Goal: Transaction & Acquisition: Purchase product/service

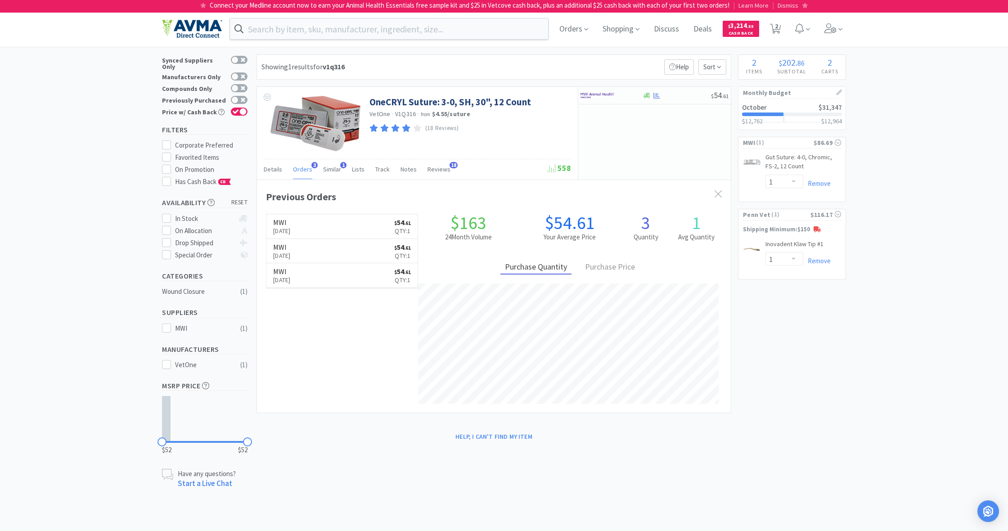
select select "1"
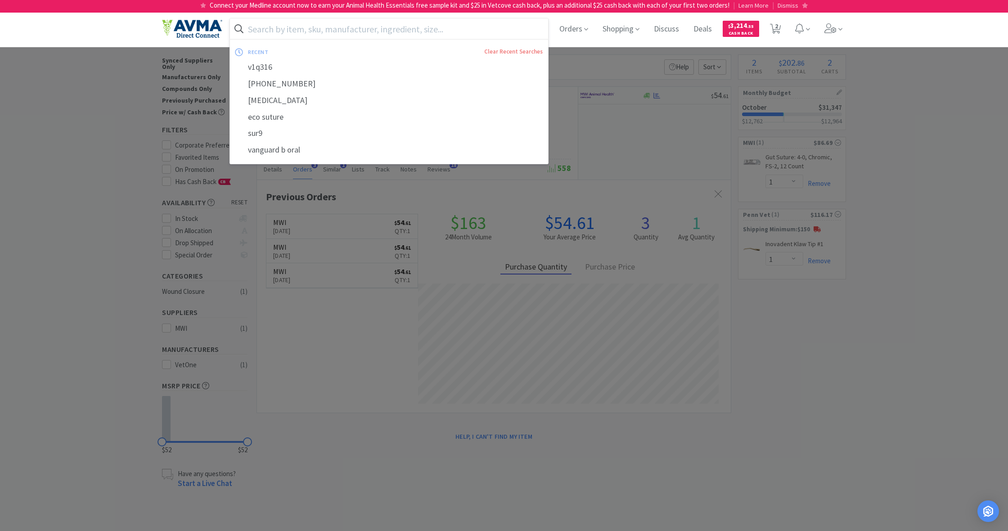
click at [284, 30] on input "text" at bounding box center [389, 28] width 318 height 21
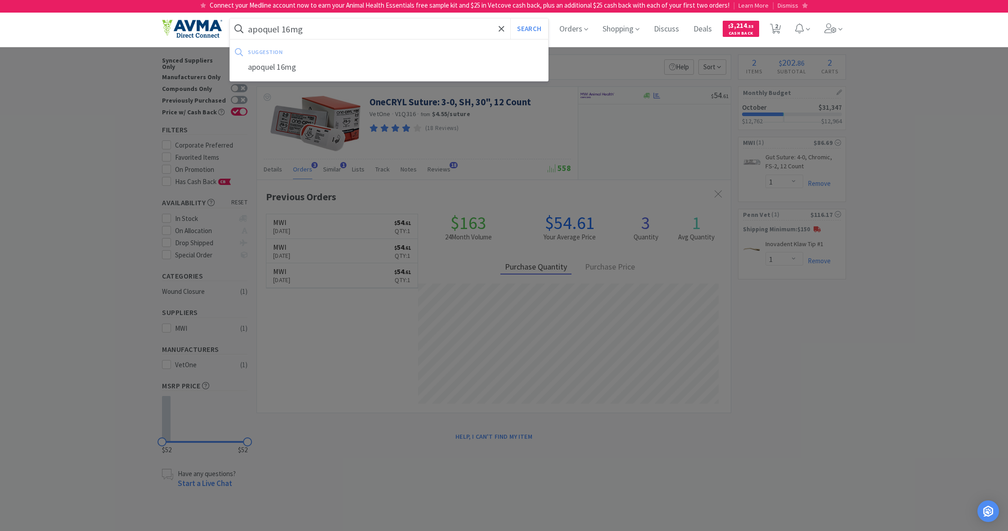
type input "apoquel 16mg"
click at [528, 29] on button "Search" at bounding box center [528, 28] width 37 height 21
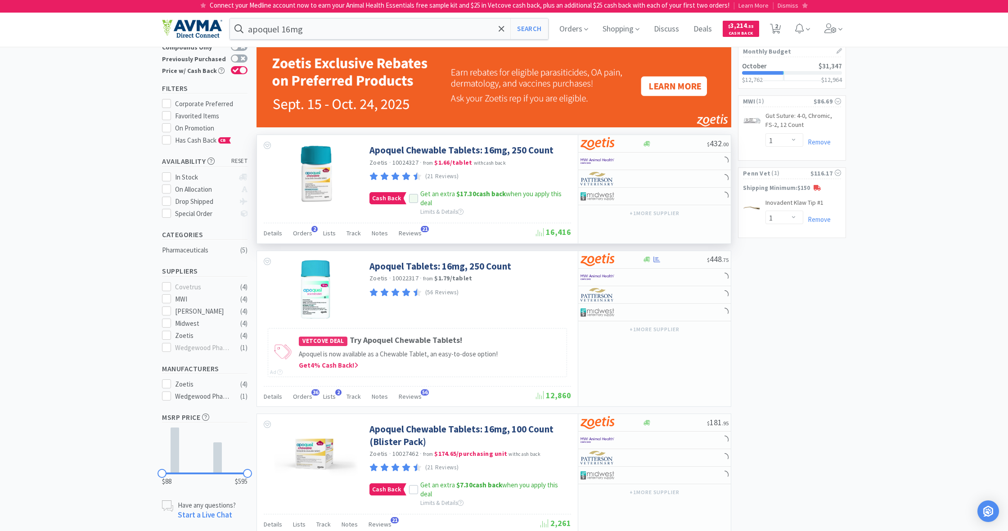
scroll to position [44, 0]
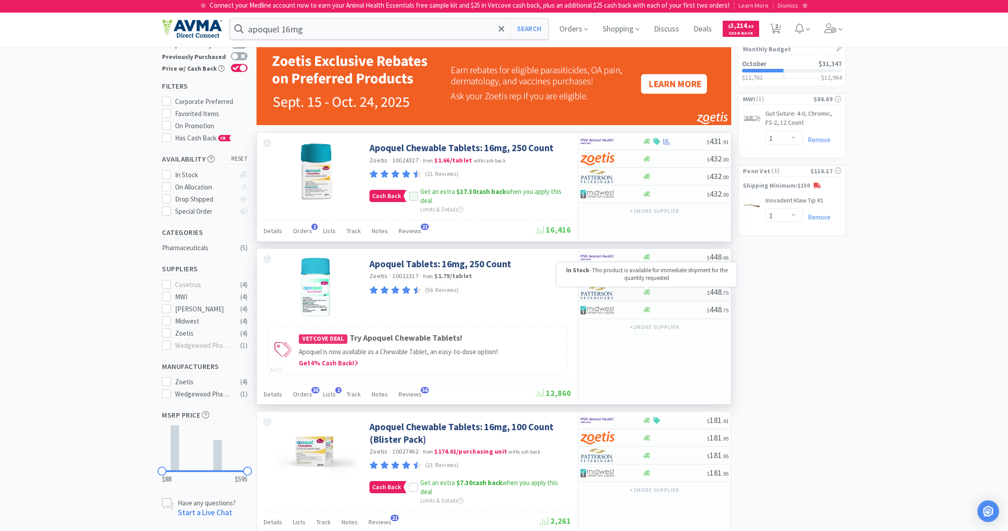
click at [647, 292] on icon at bounding box center [647, 292] width 7 height 5
select select "1"
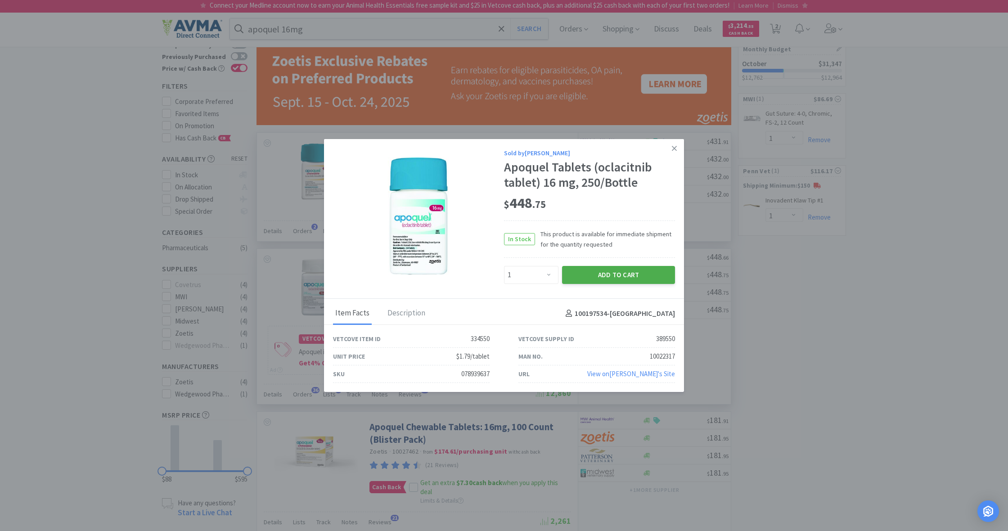
click at [619, 273] on button "Add to Cart" at bounding box center [618, 275] width 113 height 18
select select "1"
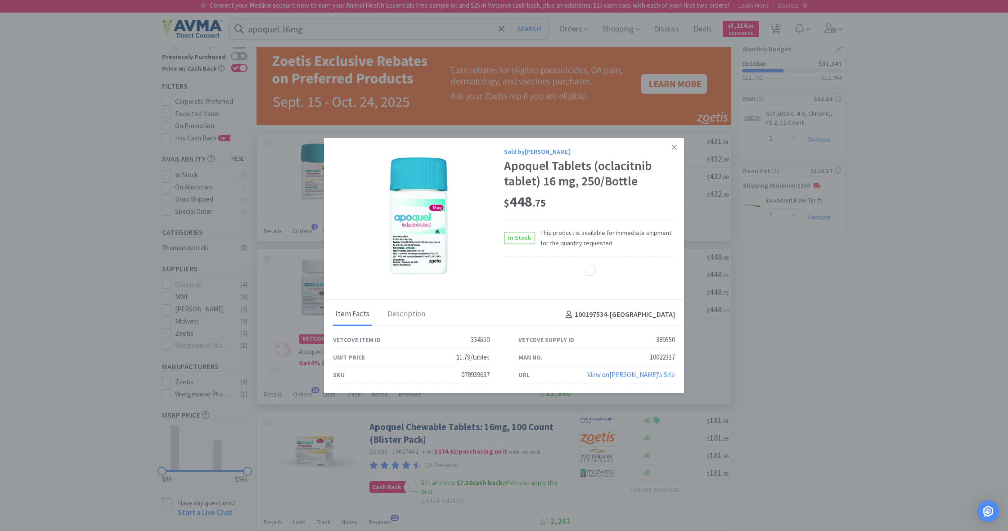
select select "1"
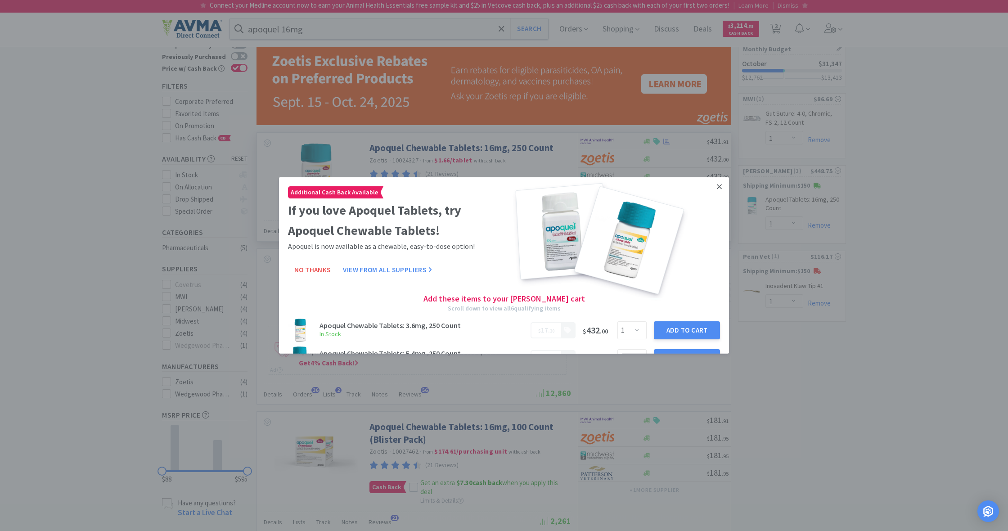
click at [718, 185] on icon at bounding box center [719, 187] width 5 height 8
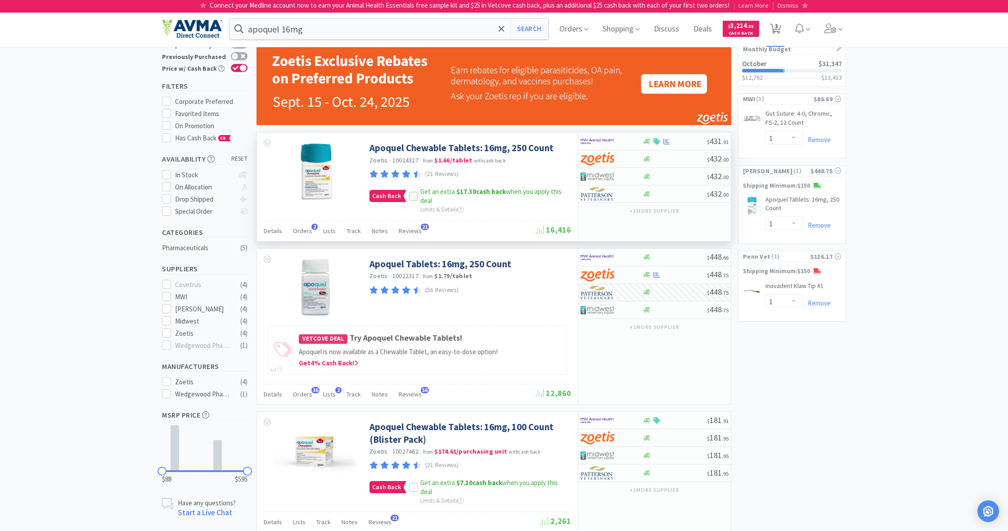
click at [776, 28] on span "3" at bounding box center [776, 26] width 3 height 36
select select "1"
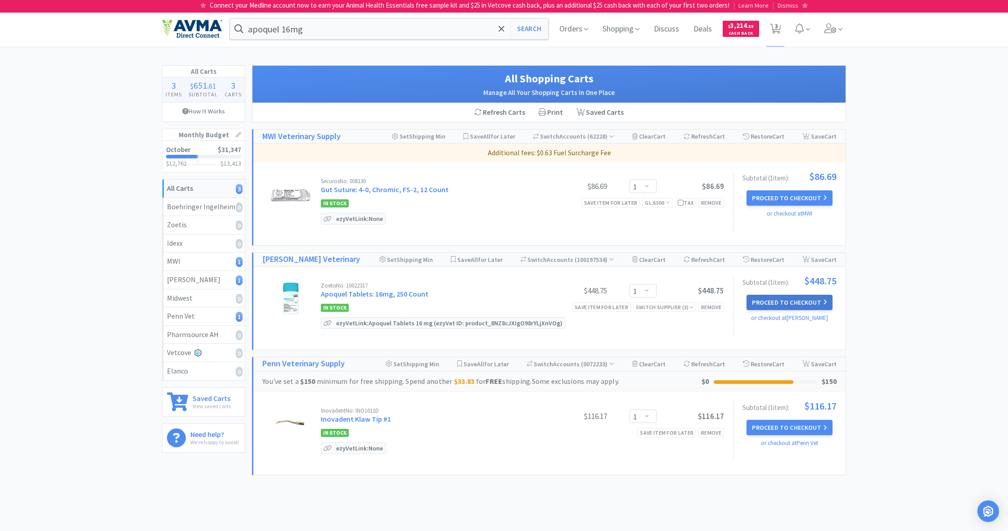
click at [789, 300] on button "Proceed to Checkout" at bounding box center [790, 302] width 86 height 15
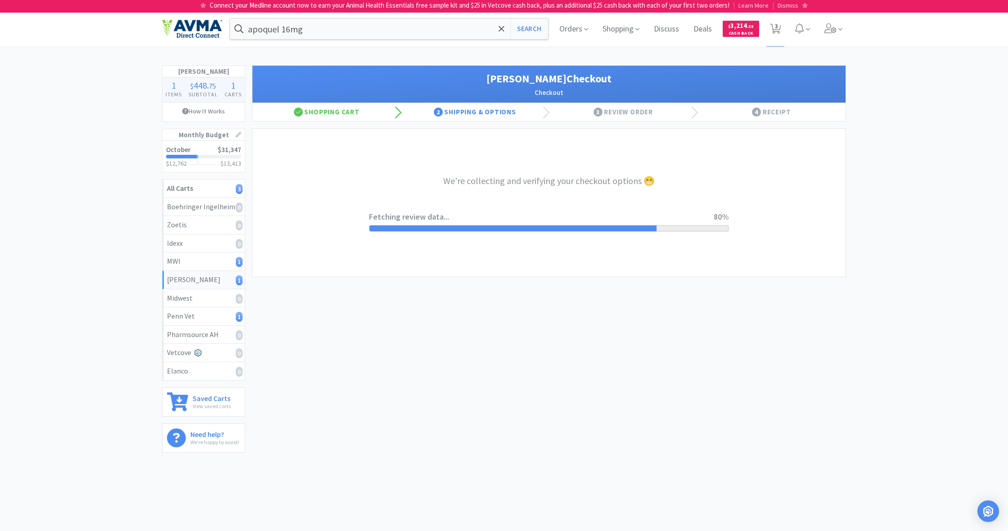
select select "1"
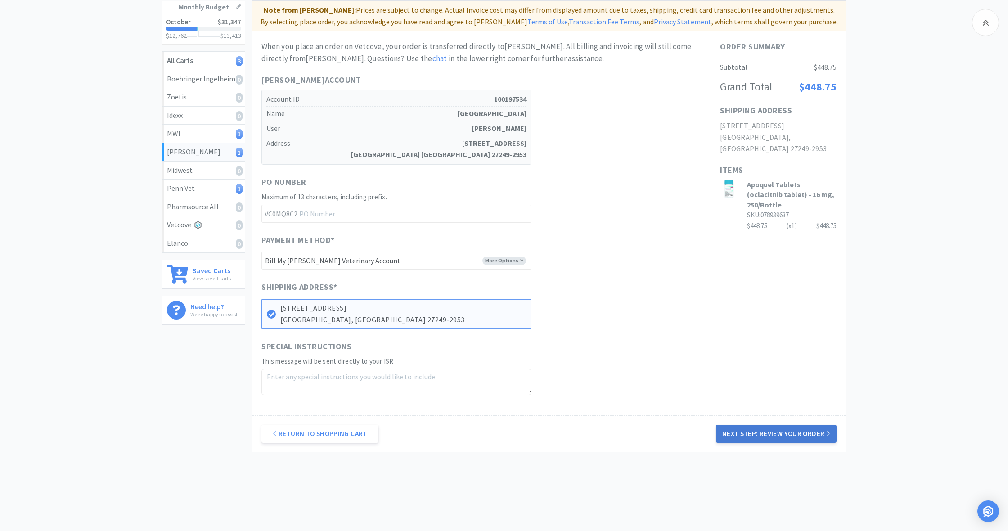
click at [761, 428] on button "Next Step: Review Your Order" at bounding box center [776, 434] width 121 height 18
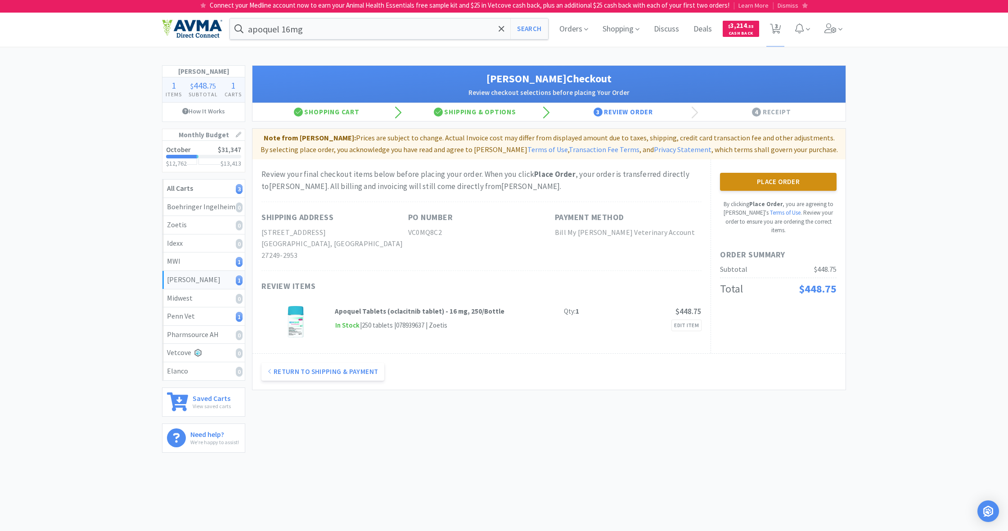
click at [777, 183] on button "Place Order" at bounding box center [778, 182] width 117 height 18
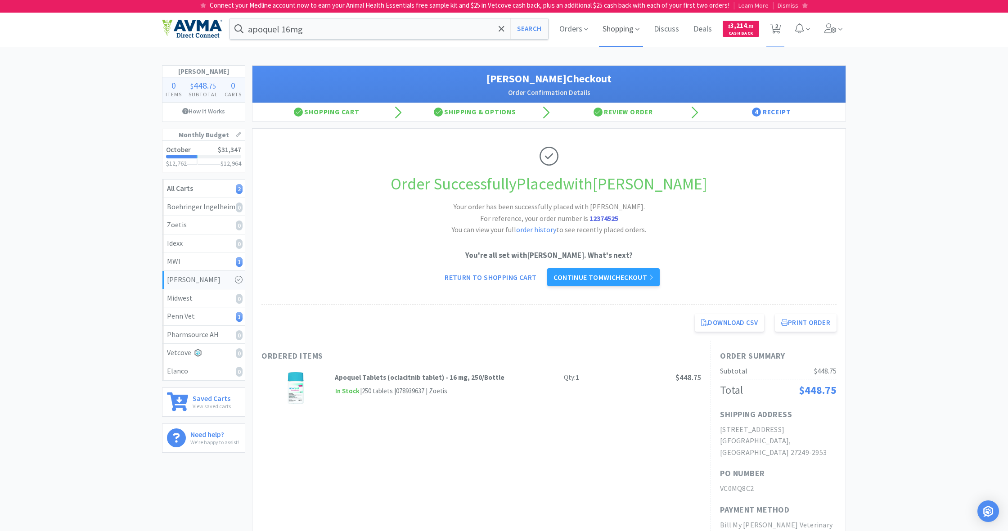
click at [625, 29] on span "Shopping" at bounding box center [621, 29] width 44 height 36
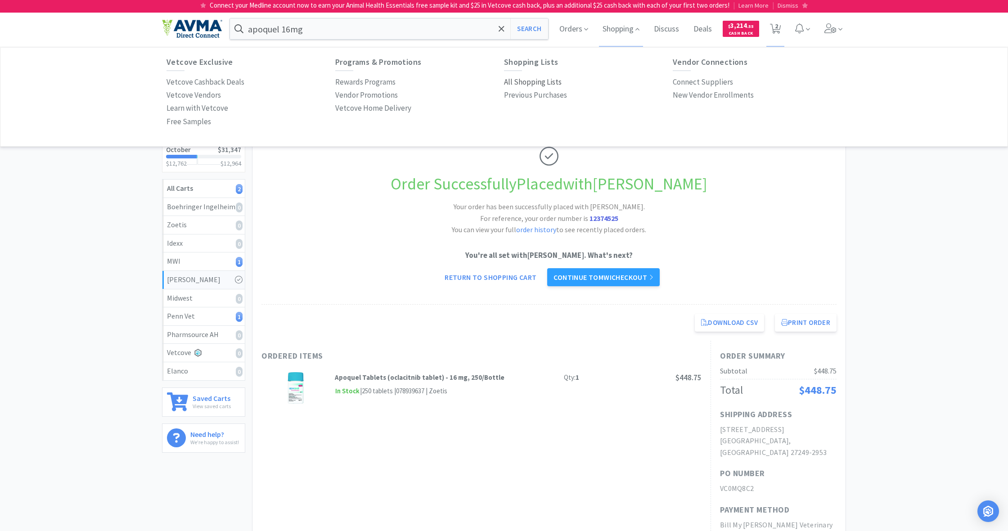
click at [534, 78] on p "All Shopping Lists" at bounding box center [533, 82] width 58 height 12
select select "1"
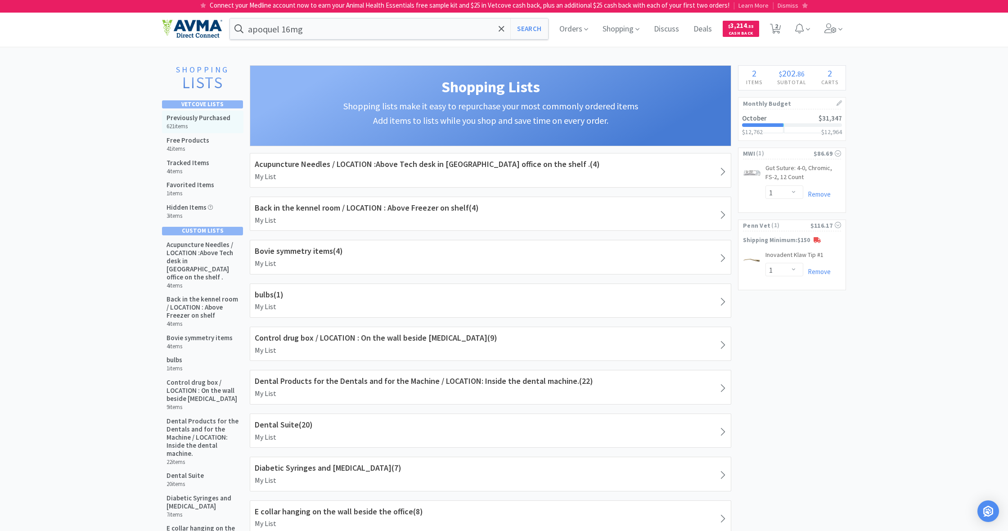
click at [186, 122] on div "Previously Purchased 621 items" at bounding box center [199, 122] width 64 height 16
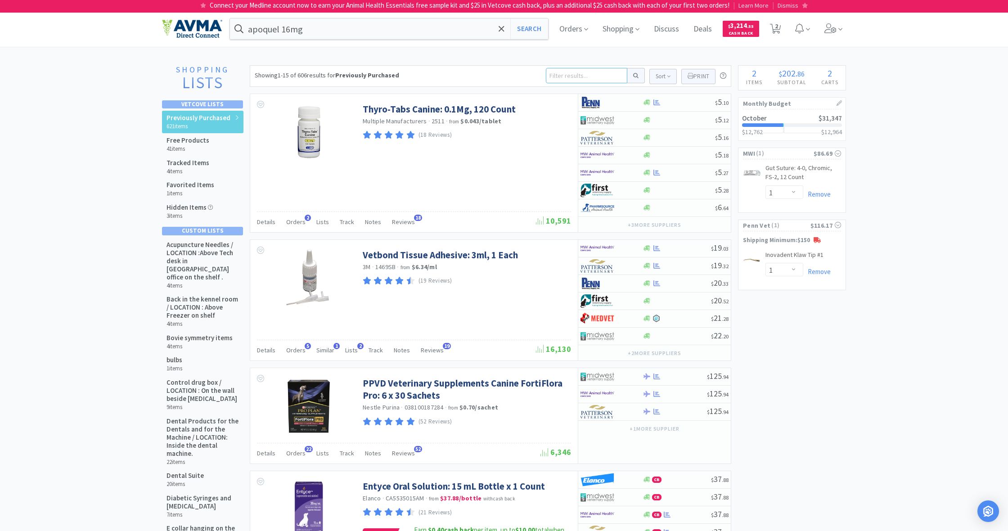
click at [554, 77] on input at bounding box center [586, 75] width 81 height 15
type input "medium gloves"
click at [635, 76] on button at bounding box center [636, 75] width 18 height 15
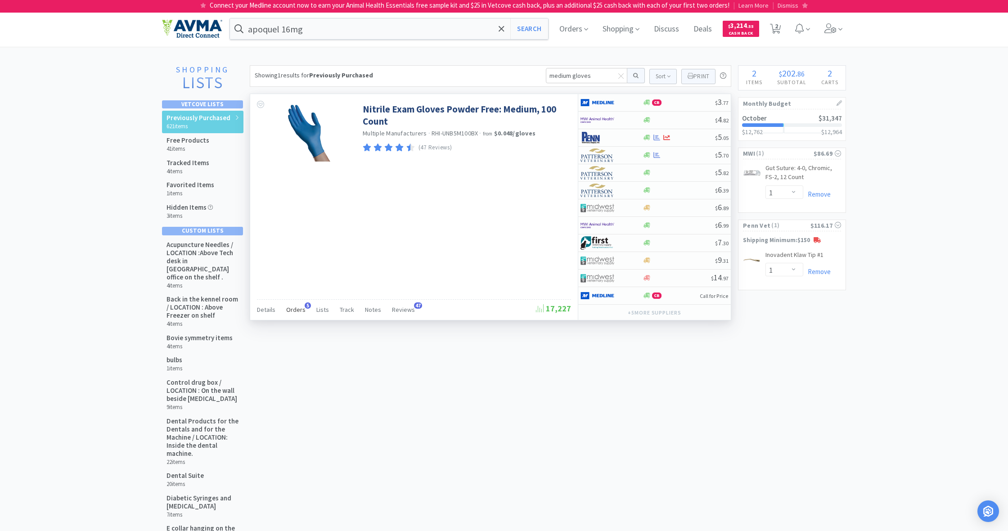
click at [296, 310] on span "Orders" at bounding box center [295, 310] width 19 height 8
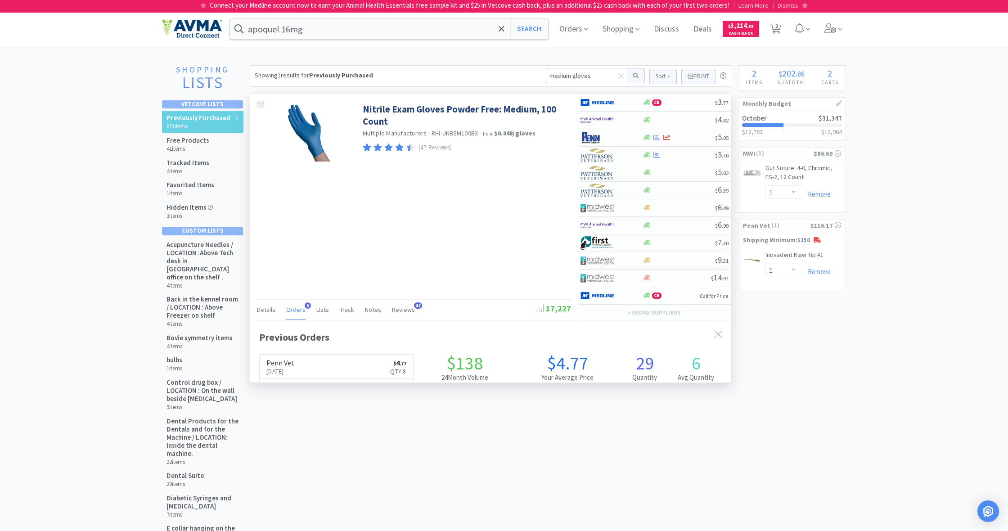
scroll to position [234, 481]
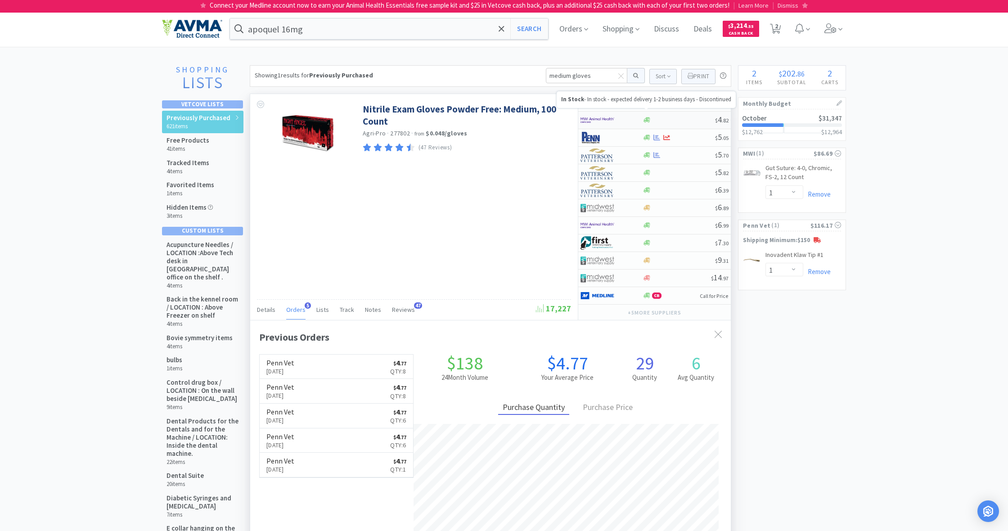
click at [648, 120] on icon at bounding box center [647, 120] width 7 height 7
select select "1"
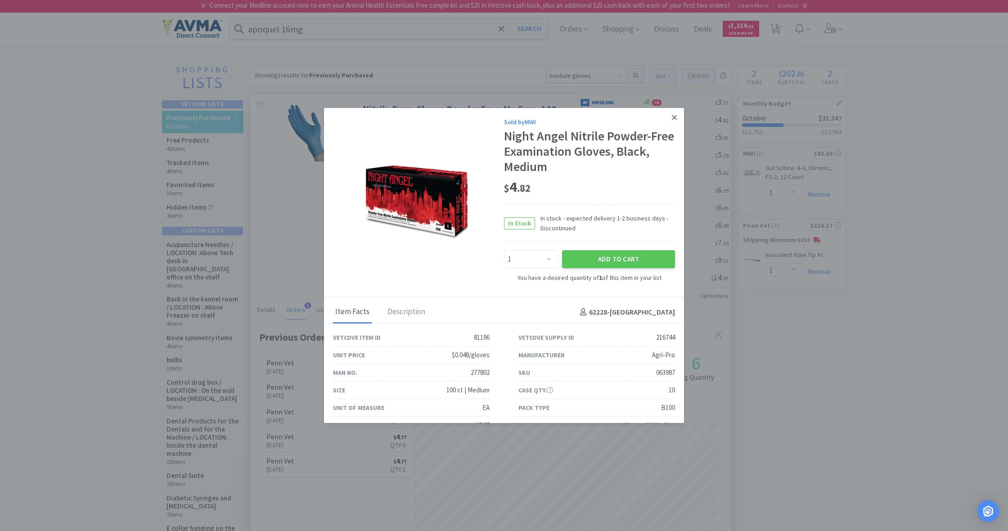
click at [673, 116] on icon at bounding box center [674, 117] width 5 height 5
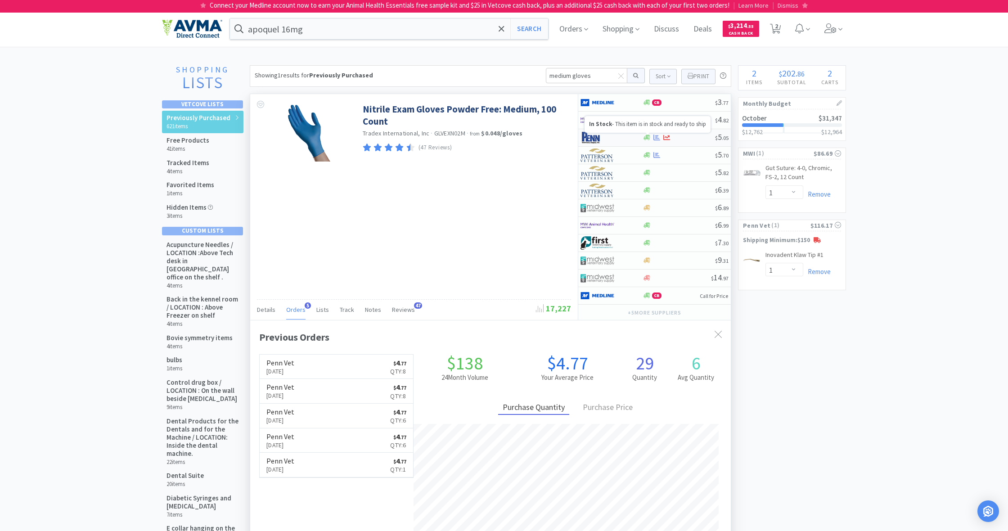
click at [648, 138] on icon at bounding box center [647, 137] width 7 height 5
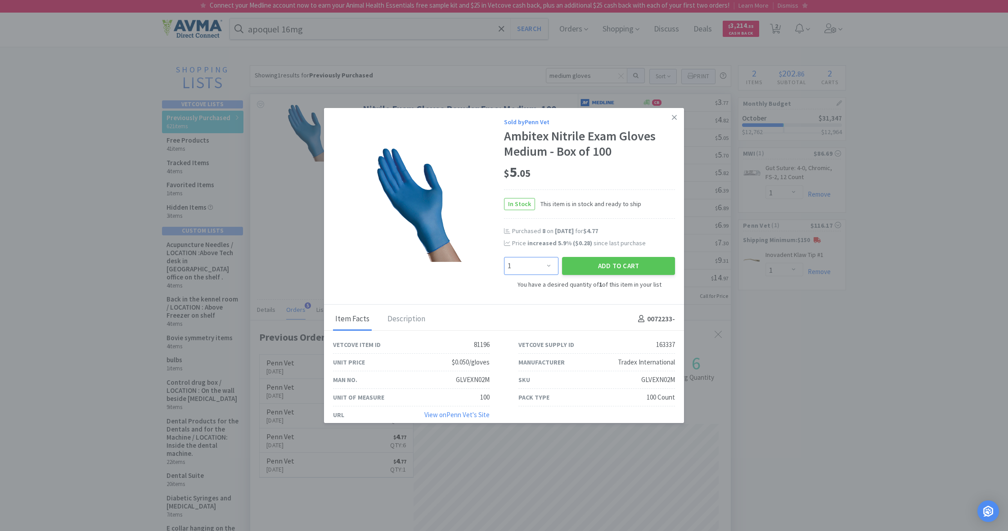
select select "5"
click at [602, 268] on button "Add to Cart" at bounding box center [618, 266] width 113 height 18
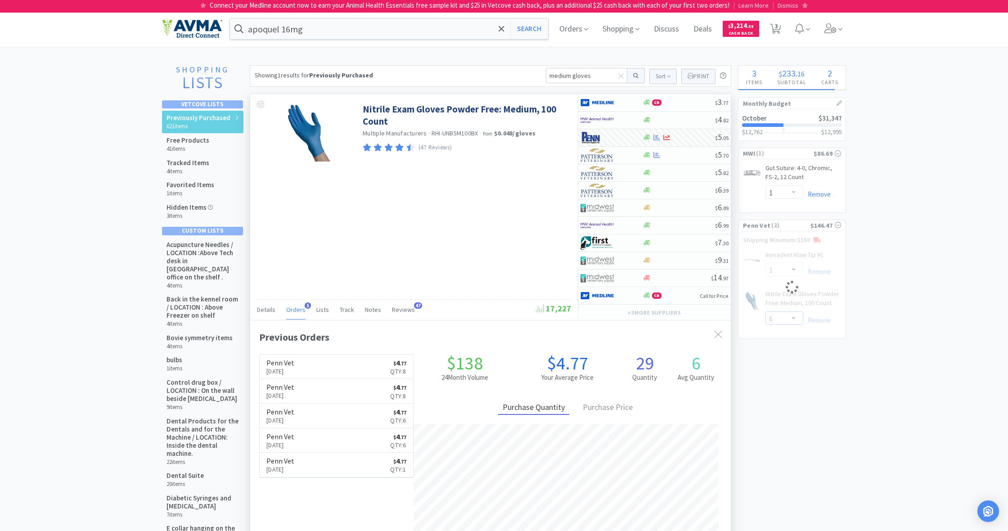
select select "7"
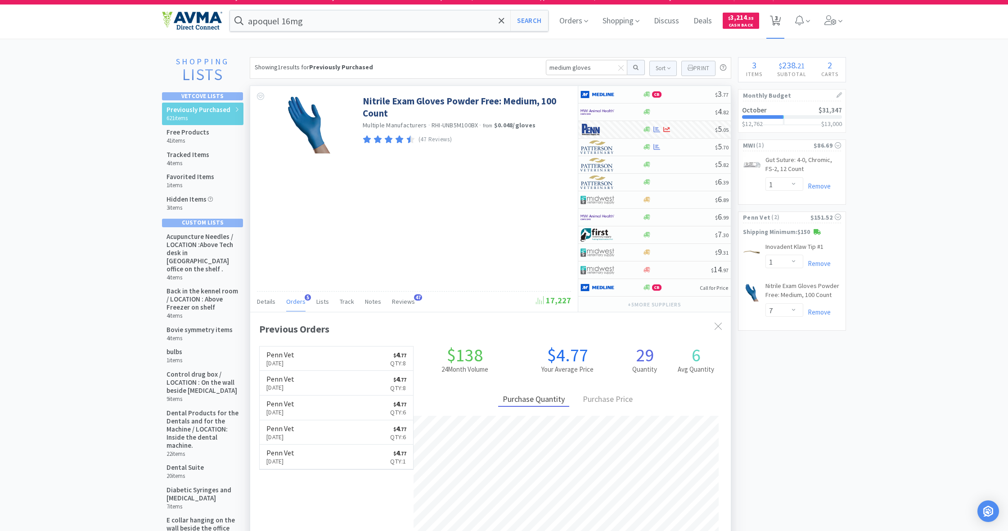
scroll to position [4, 0]
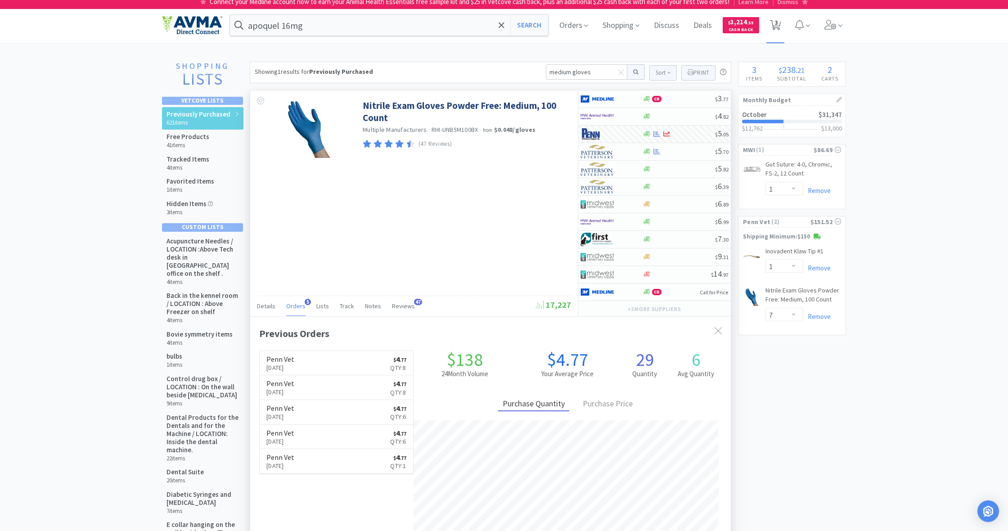
click at [775, 20] on span "3" at bounding box center [776, 23] width 3 height 36
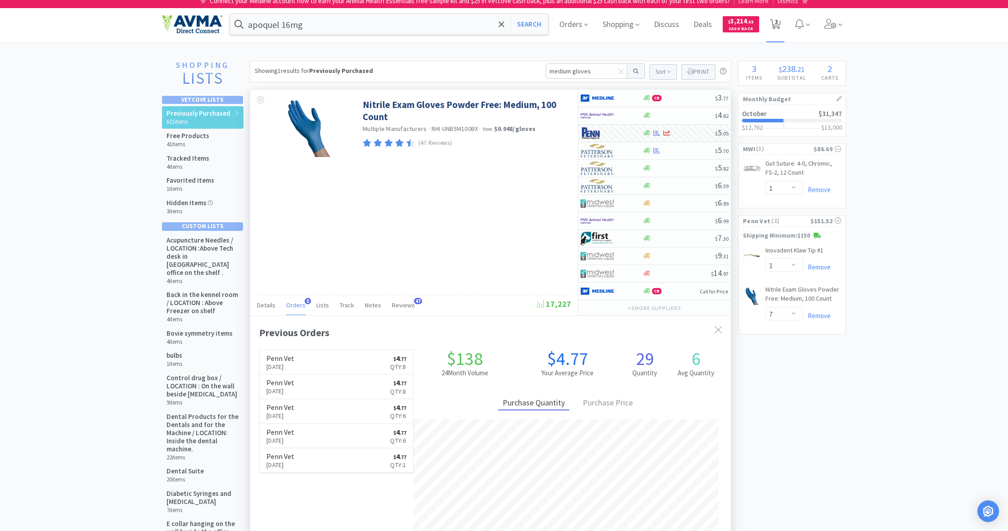
select select "1"
select select "7"
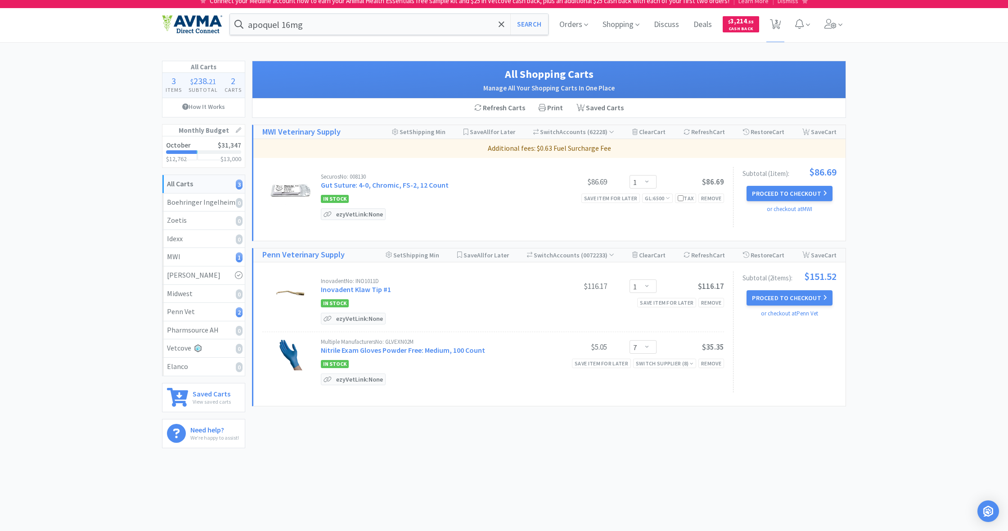
click at [792, 299] on button "Proceed to Checkout" at bounding box center [790, 297] width 86 height 15
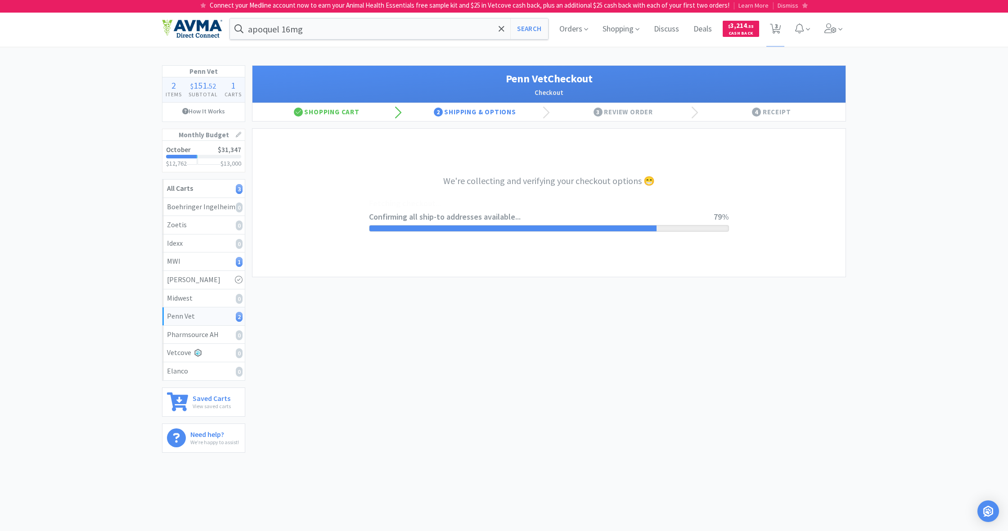
select select "terms"
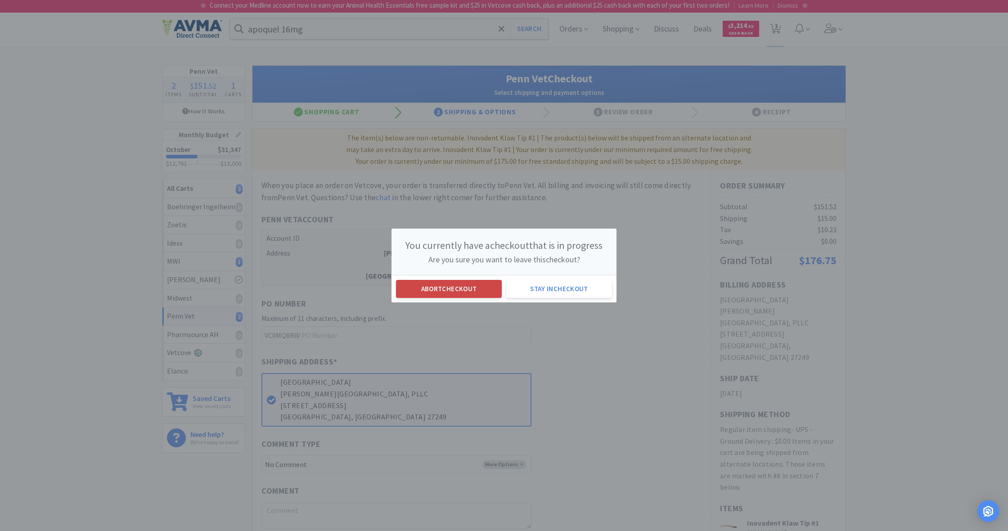
click at [443, 289] on button "Abort checkout" at bounding box center [449, 289] width 106 height 18
select select "1"
select select "7"
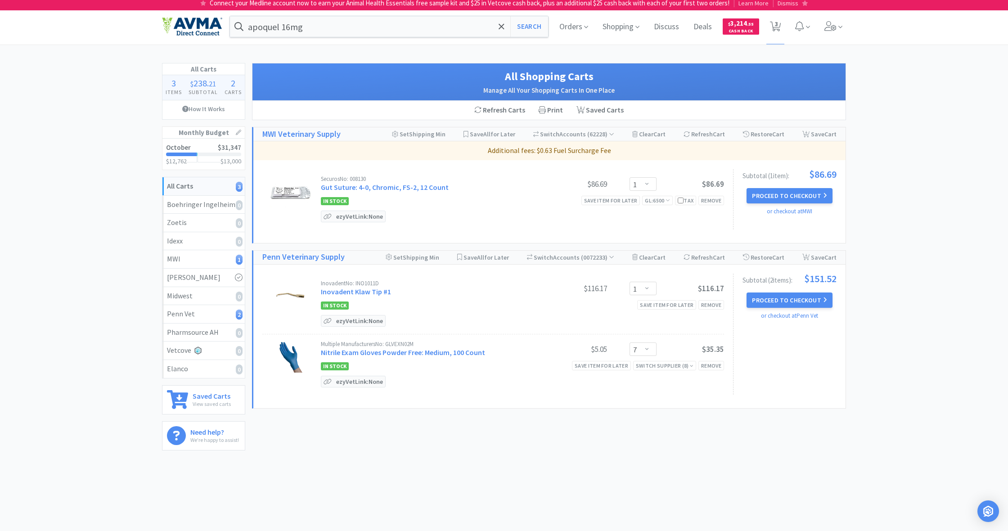
scroll to position [2, 0]
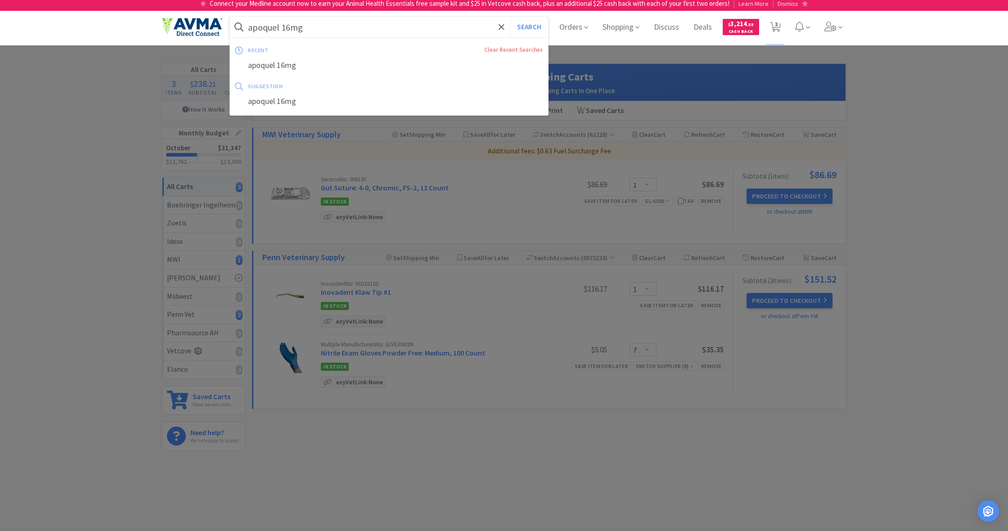
drag, startPoint x: 309, startPoint y: 25, endPoint x: 239, endPoint y: 24, distance: 70.7
click at [239, 24] on form "apoquel 16mg Search" at bounding box center [389, 27] width 318 height 21
drag, startPoint x: 341, startPoint y: 25, endPoint x: 317, endPoint y: 27, distance: 24.4
click at [341, 26] on input "apoquel 16mg" at bounding box center [389, 27] width 318 height 21
drag, startPoint x: 280, startPoint y: 27, endPoint x: 335, endPoint y: 32, distance: 55.6
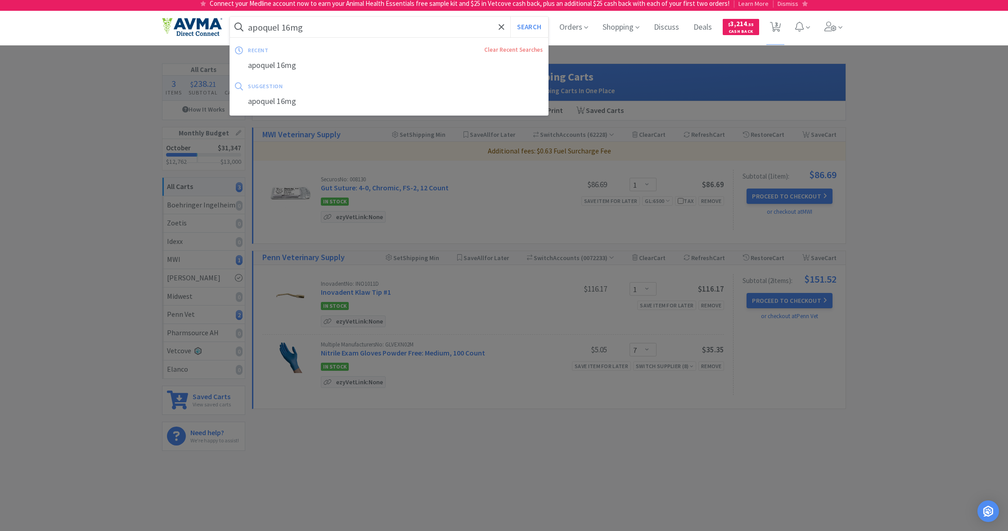
click at [335, 32] on input "apoquel 16mg" at bounding box center [389, 27] width 318 height 21
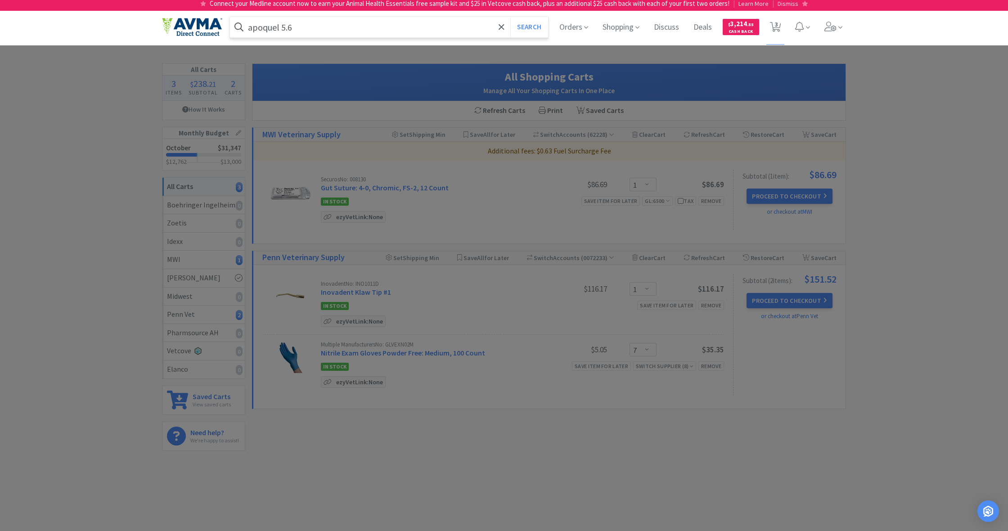
type input "apoquel 5.6"
click at [528, 27] on button "Search" at bounding box center [528, 27] width 37 height 21
select select "1"
select select "7"
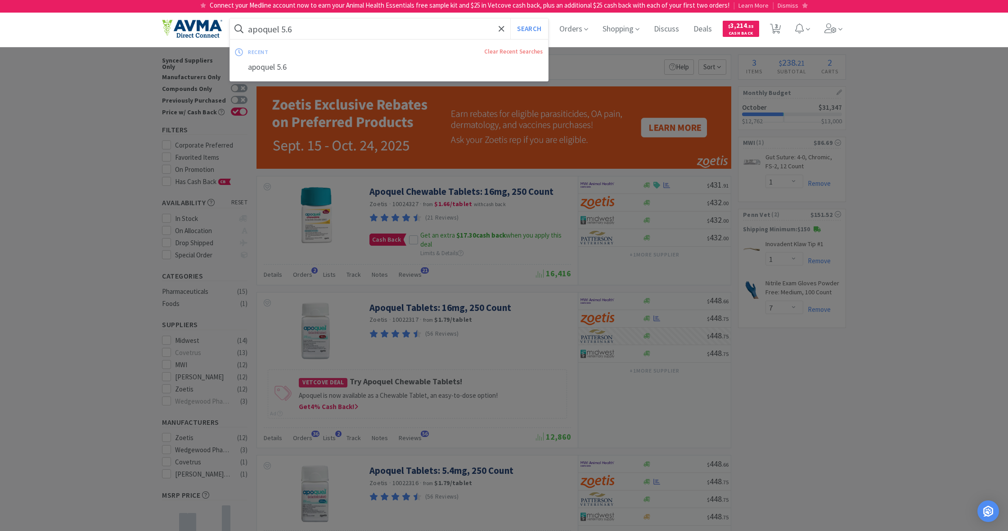
drag, startPoint x: 283, startPoint y: 26, endPoint x: 252, endPoint y: 25, distance: 30.6
click at [252, 25] on input "apoquel 5.6" at bounding box center [389, 28] width 318 height 21
click at [250, 25] on input "apoquel 5.6" at bounding box center [389, 28] width 318 height 21
drag, startPoint x: 251, startPoint y: 25, endPoint x: 327, endPoint y: 36, distance: 76.5
click at [327, 36] on input "apoquel 5.6" at bounding box center [389, 28] width 318 height 21
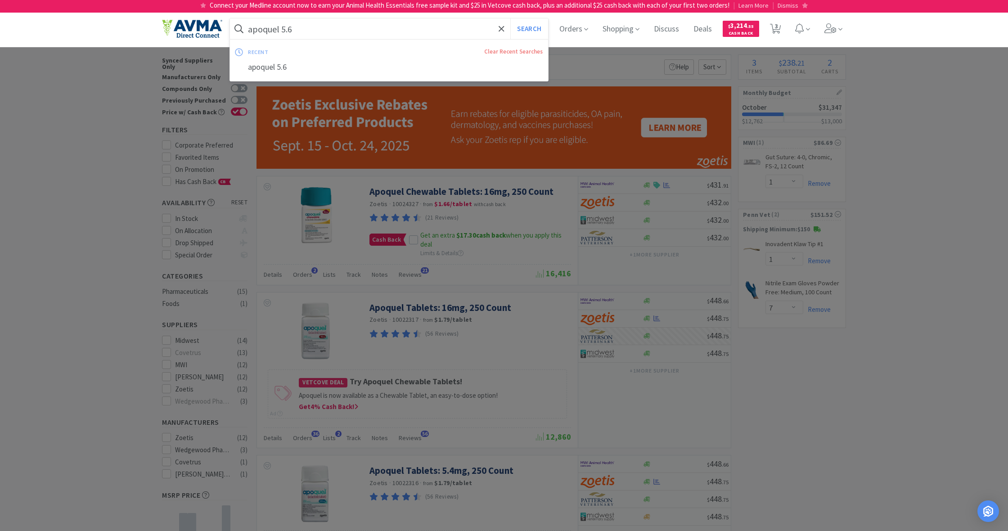
drag, startPoint x: 249, startPoint y: 27, endPoint x: 325, endPoint y: 39, distance: 77.4
click at [325, 39] on div "apoquel 5.6 Search recent Clear Recent Searches apoquel 5.6" at bounding box center [389, 28] width 318 height 21
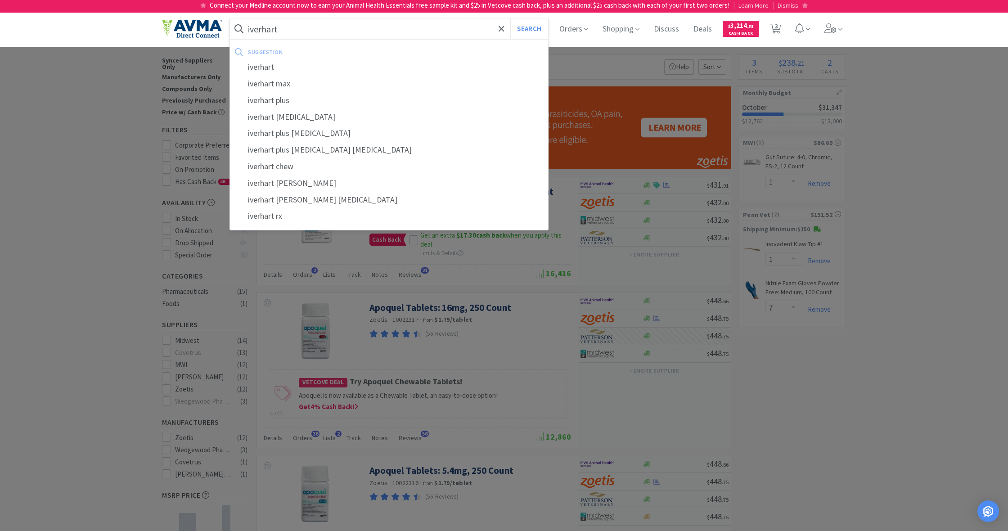
type input "iverhart"
click at [528, 29] on button "Search" at bounding box center [528, 28] width 37 height 21
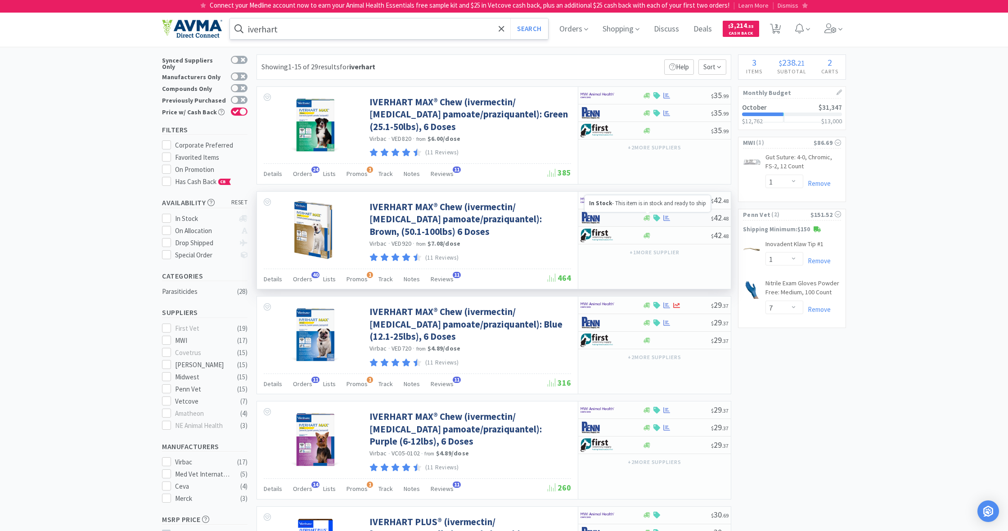
click at [650, 216] on icon at bounding box center [647, 218] width 7 height 7
select select "1"
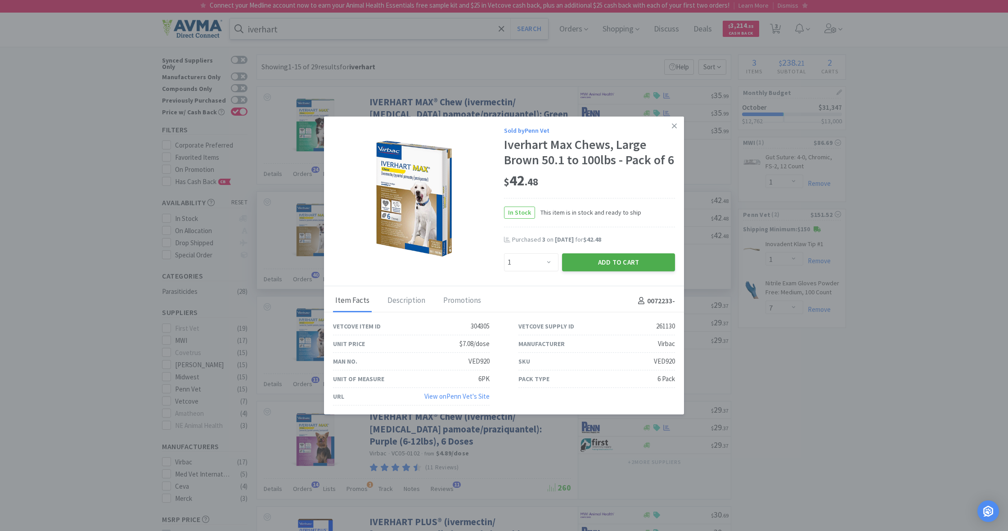
click at [618, 261] on button "Add to Cart" at bounding box center [618, 262] width 113 height 18
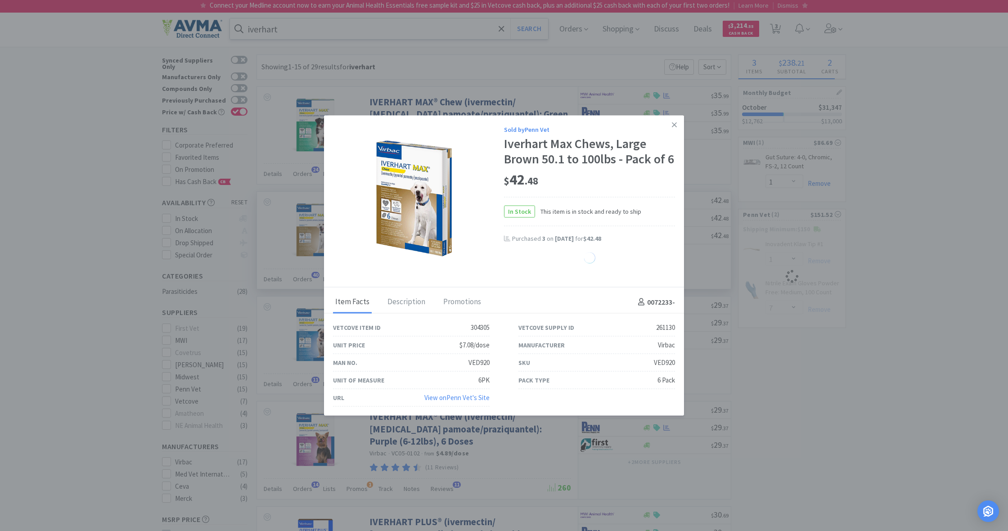
select select "1"
select select "7"
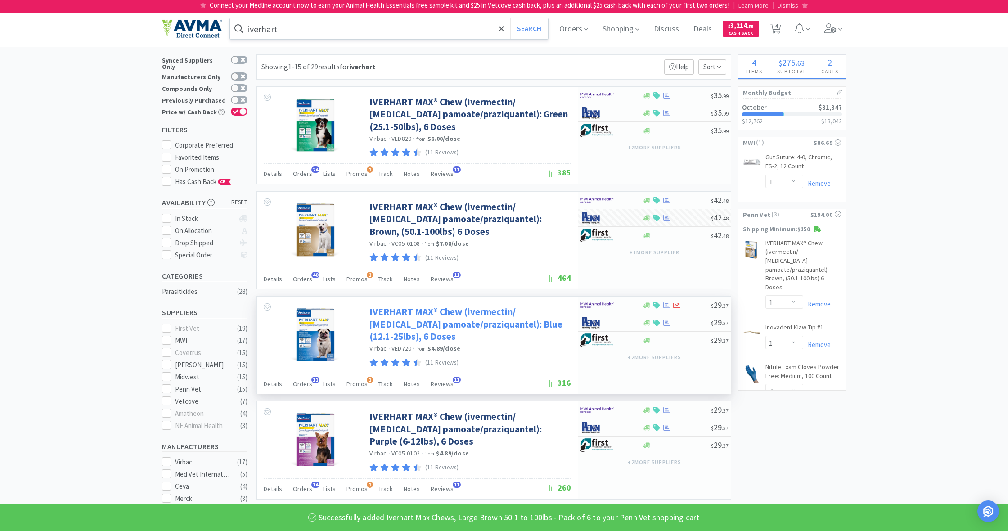
scroll to position [2, 0]
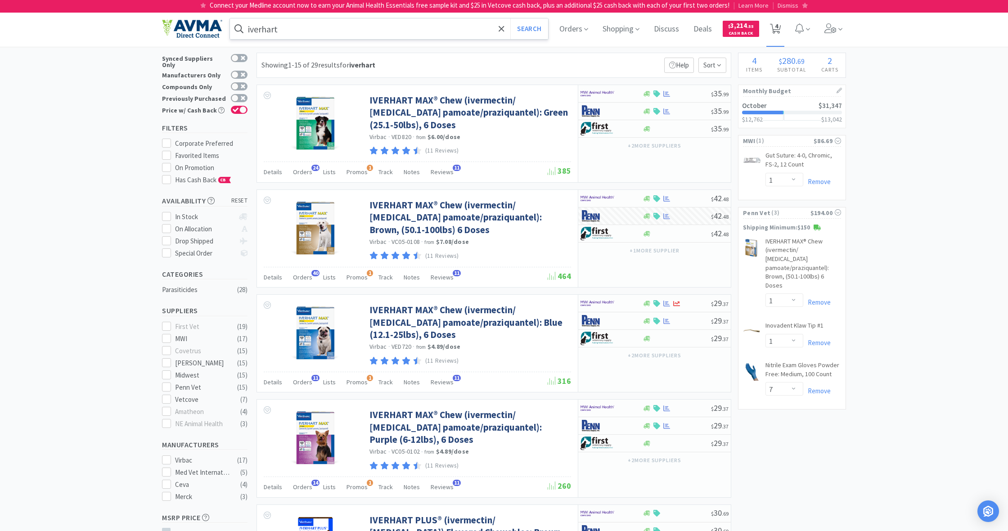
click at [777, 27] on span "4" at bounding box center [776, 26] width 3 height 36
select select "1"
select select "7"
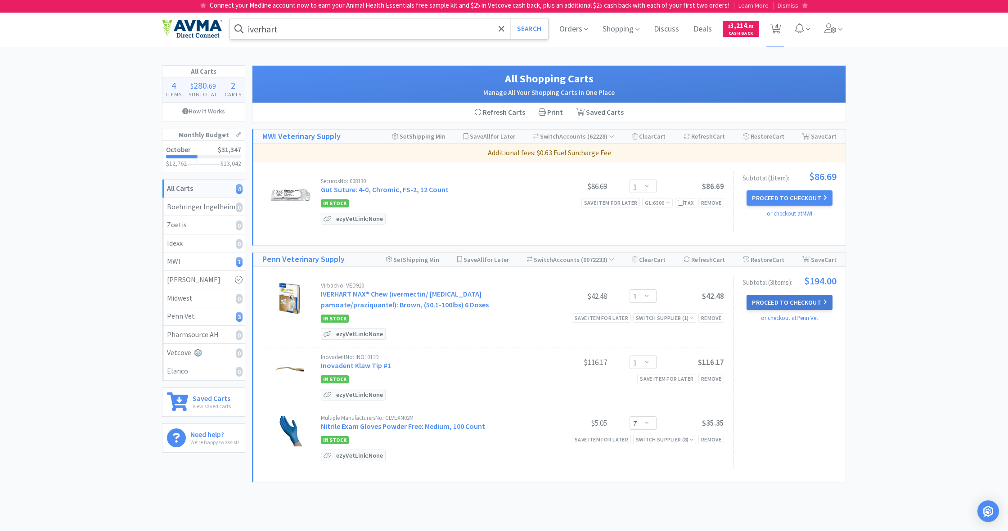
click at [788, 301] on button "Proceed to Checkout" at bounding box center [790, 302] width 86 height 15
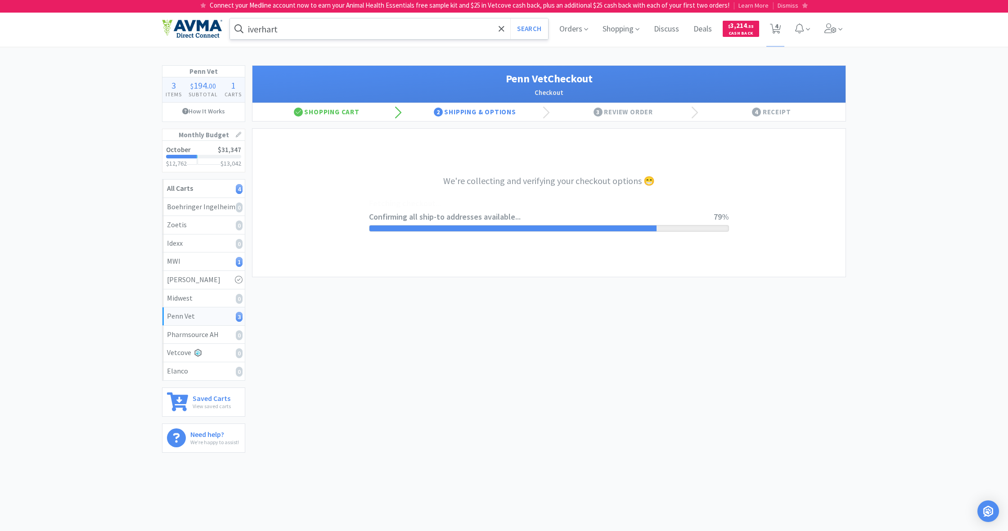
select select "terms"
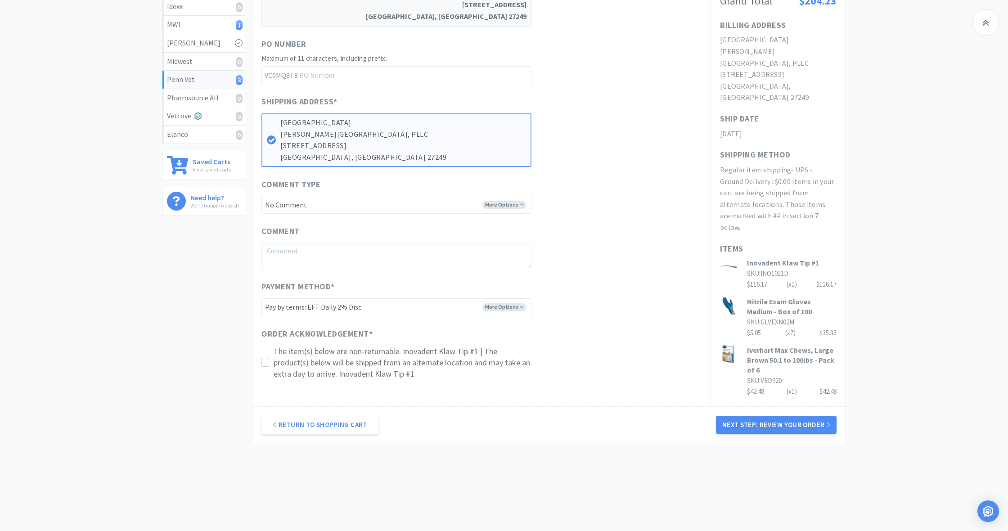
scroll to position [236, 0]
click at [784, 417] on button "Next Step: Review Your Order" at bounding box center [776, 426] width 121 height 18
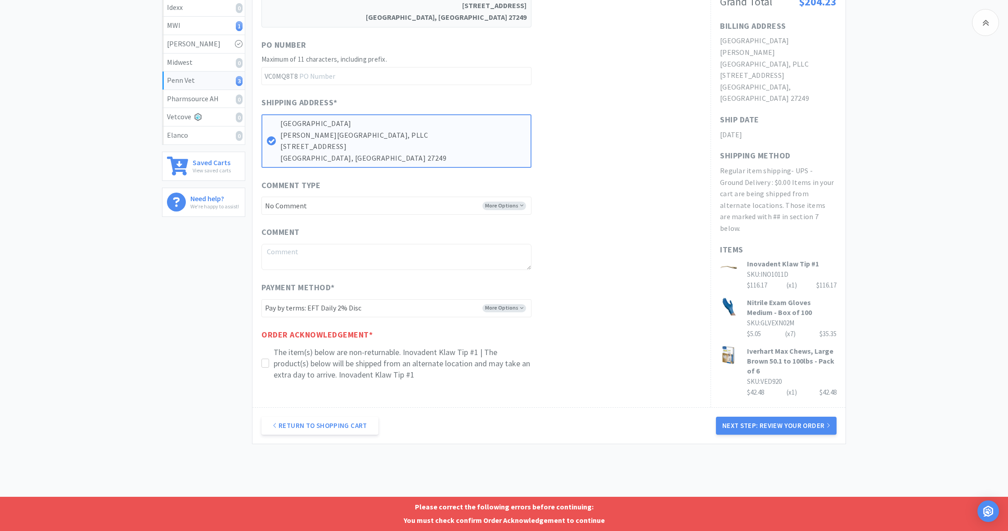
drag, startPoint x: 269, startPoint y: 357, endPoint x: 276, endPoint y: 359, distance: 7.4
click at [269, 359] on div at bounding box center [265, 363] width 8 height 9
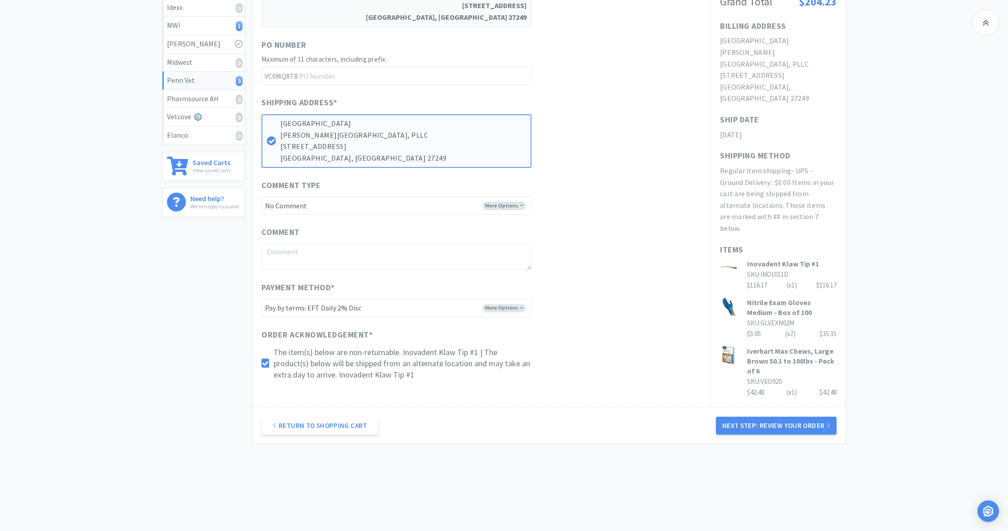
click at [784, 423] on button "Next Step: Review Your Order" at bounding box center [776, 426] width 121 height 18
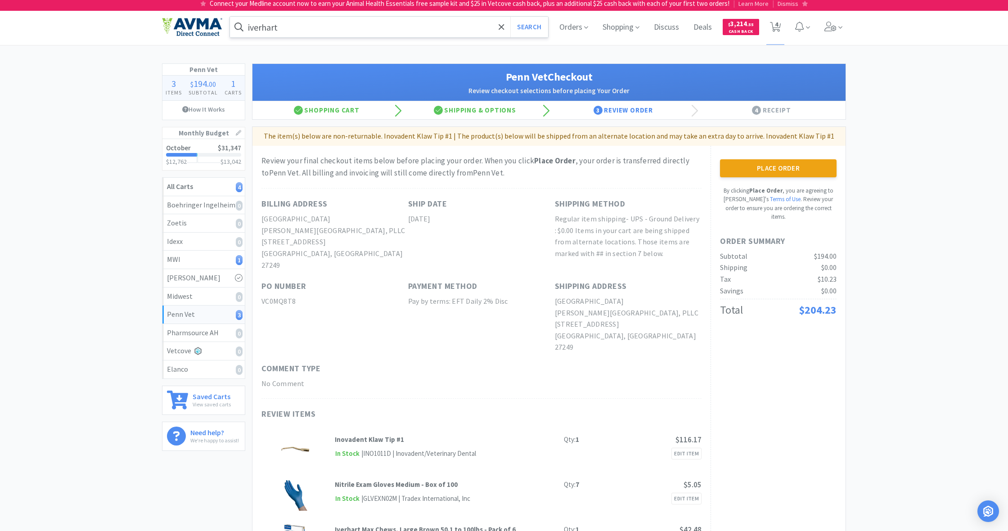
scroll to position [0, 0]
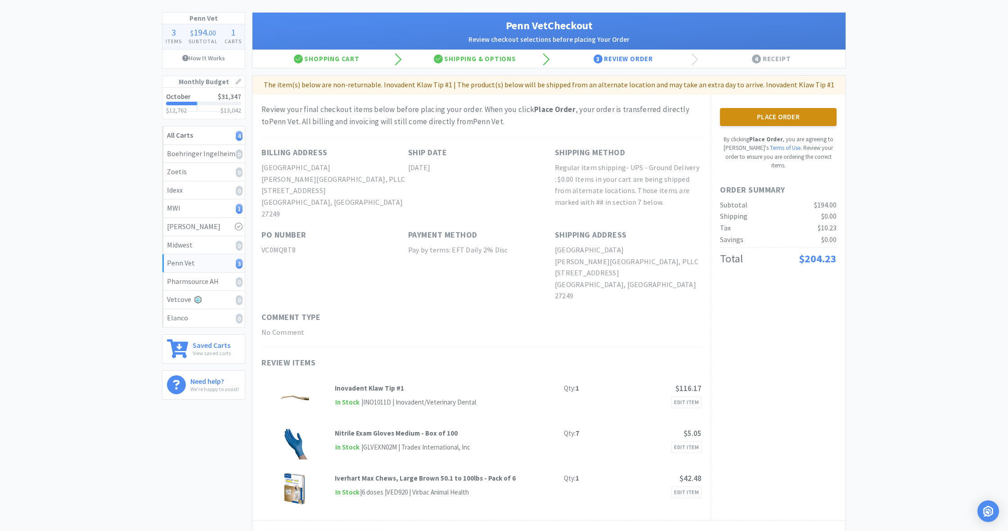
click at [769, 117] on button "Place Order" at bounding box center [778, 117] width 117 height 18
